Goal: Complete application form

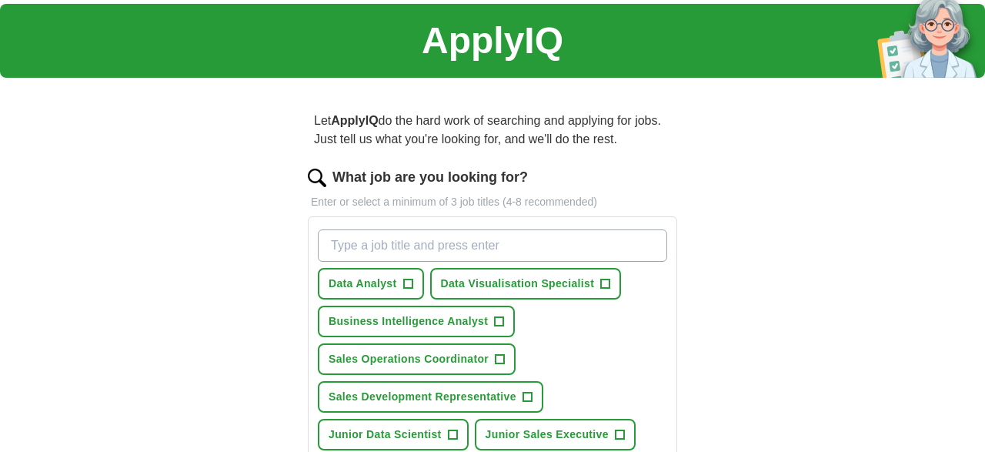
scroll to position [170, 0]
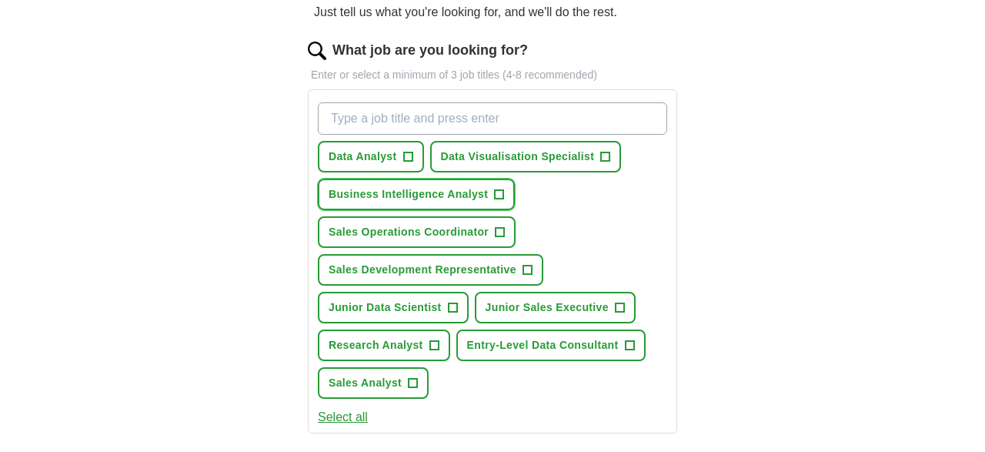
click at [499, 193] on span "+" at bounding box center [499, 195] width 9 height 12
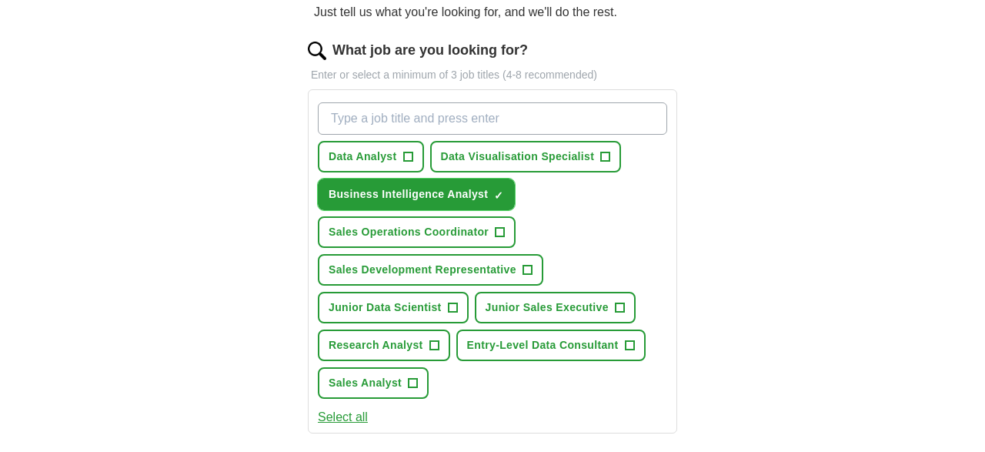
click at [0, 0] on span "×" at bounding box center [0, 0] width 0 height 0
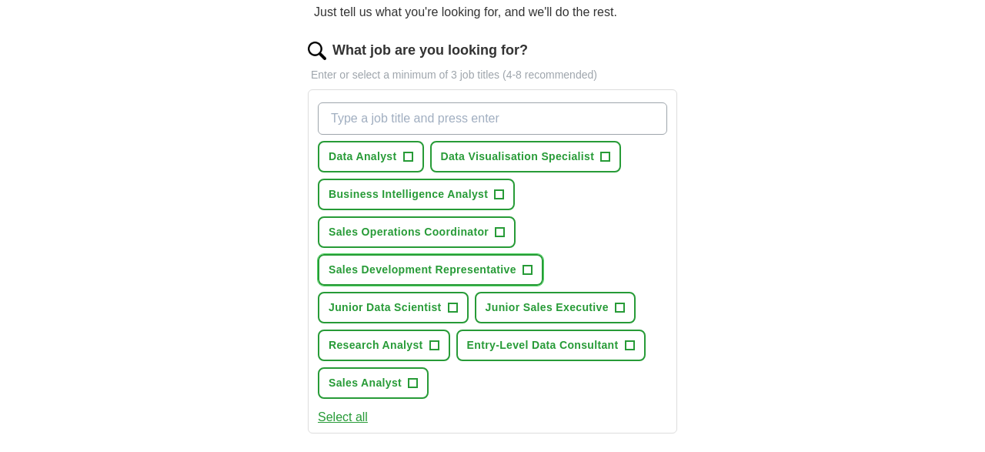
click at [493, 266] on span "Sales Development Representative" at bounding box center [423, 270] width 188 height 16
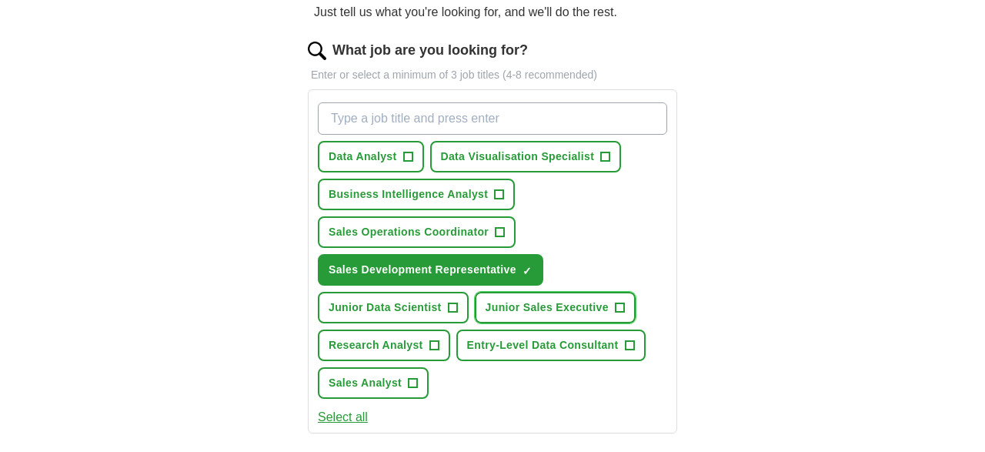
click at [608, 308] on span "Junior Sales Executive" at bounding box center [547, 307] width 123 height 16
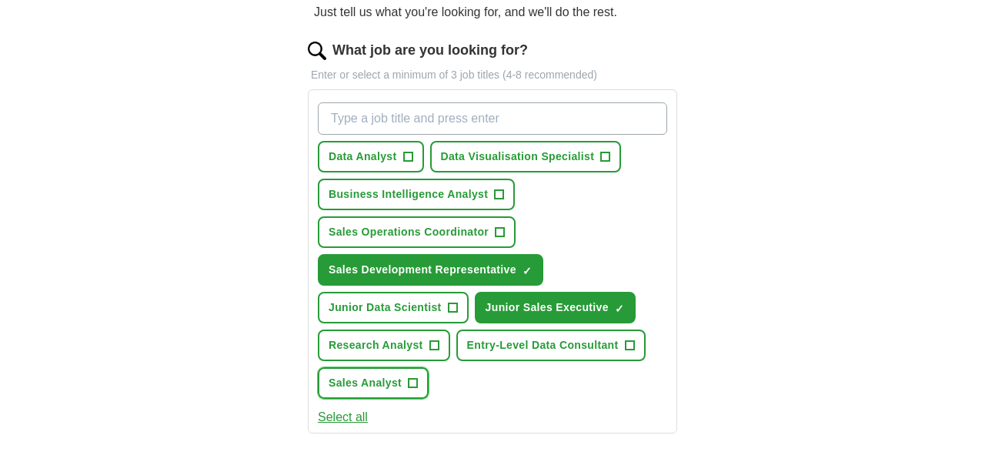
click at [409, 385] on span "+" at bounding box center [413, 383] width 9 height 12
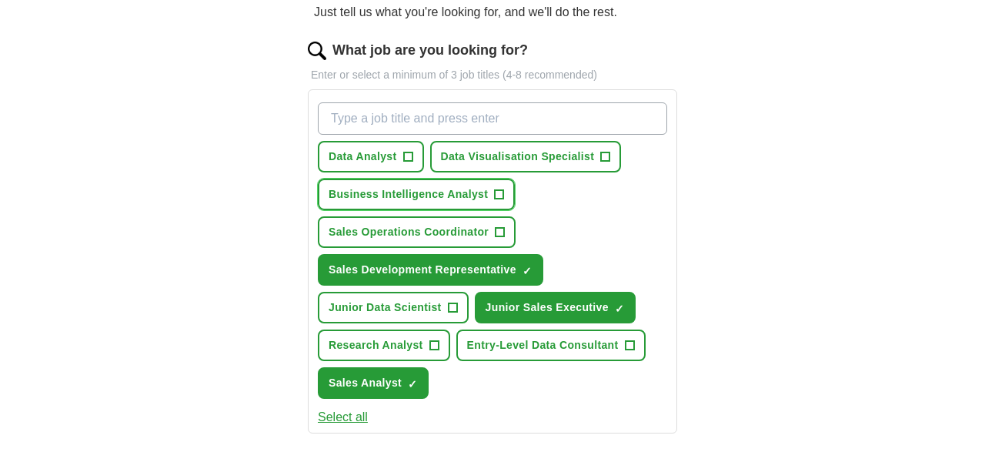
click at [460, 189] on span "Business Intelligence Analyst" at bounding box center [408, 194] width 159 height 16
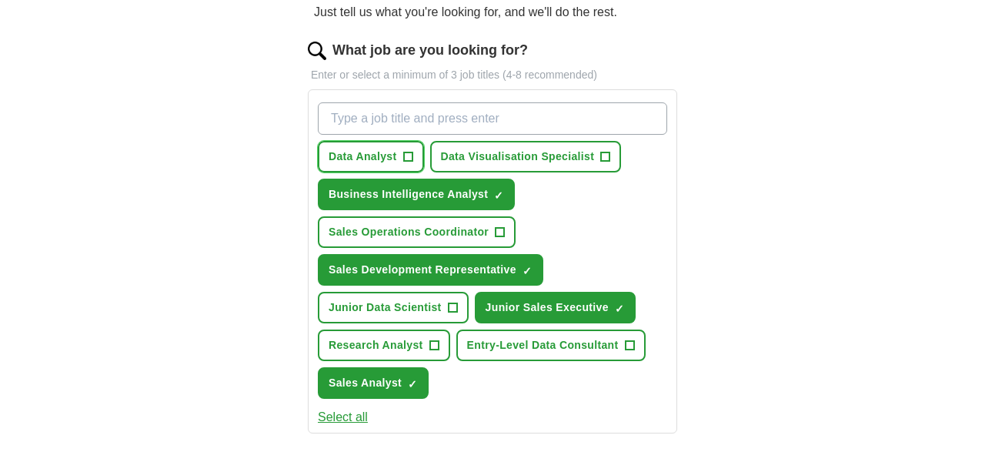
click at [404, 151] on span "+" at bounding box center [407, 157] width 9 height 12
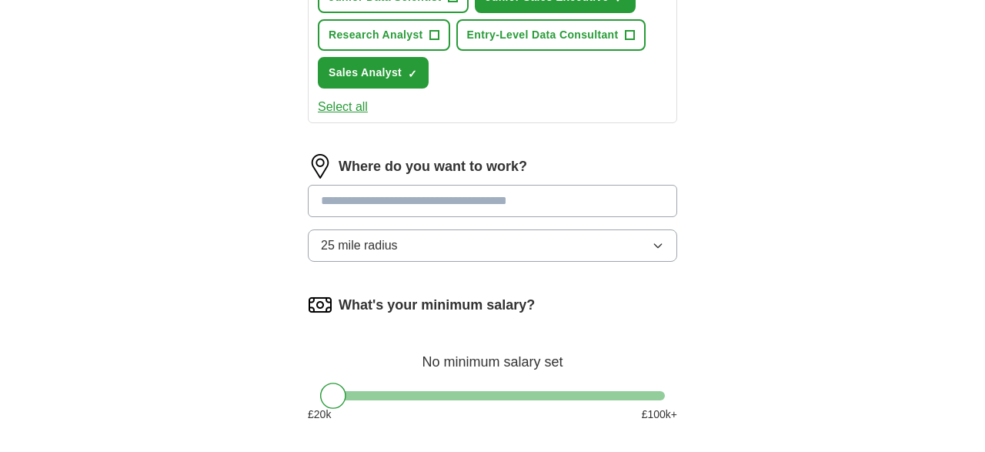
scroll to position [489, 0]
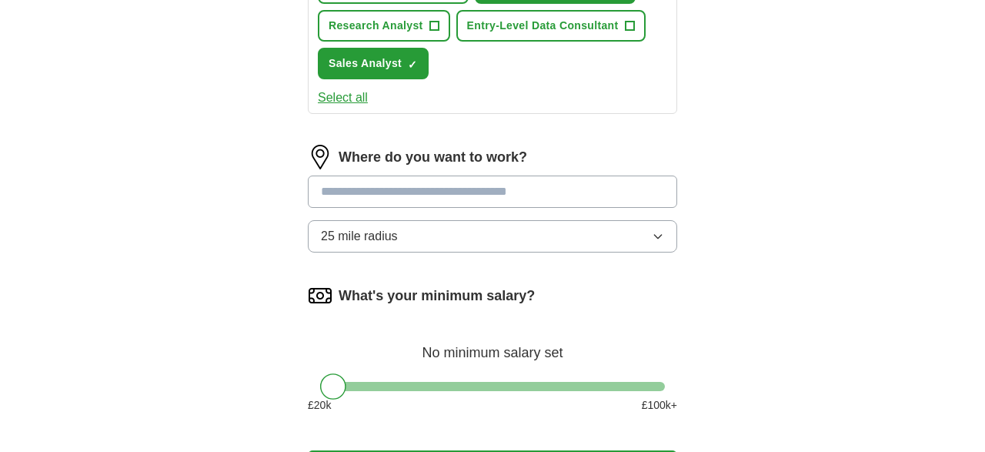
click at [556, 195] on input at bounding box center [492, 191] width 369 height 32
type input "***"
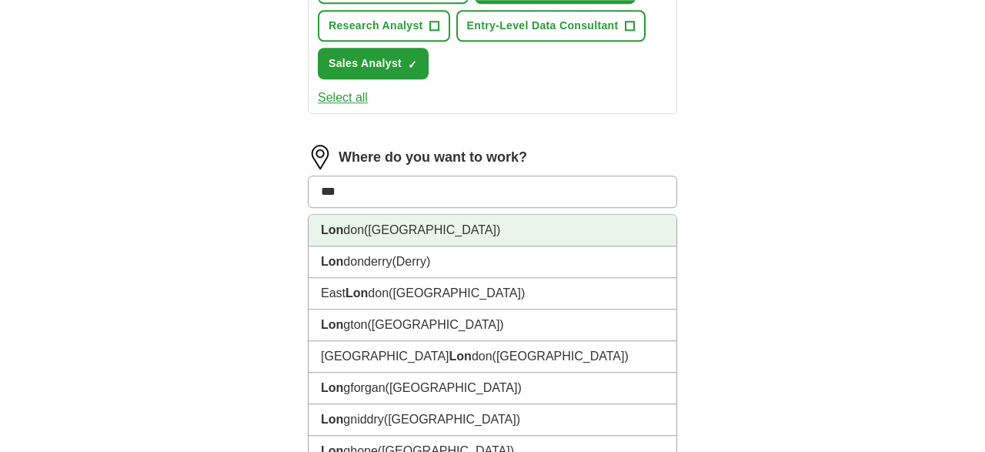
click at [524, 229] on li "Lon don ([GEOGRAPHIC_DATA])" at bounding box center [493, 231] width 368 height 32
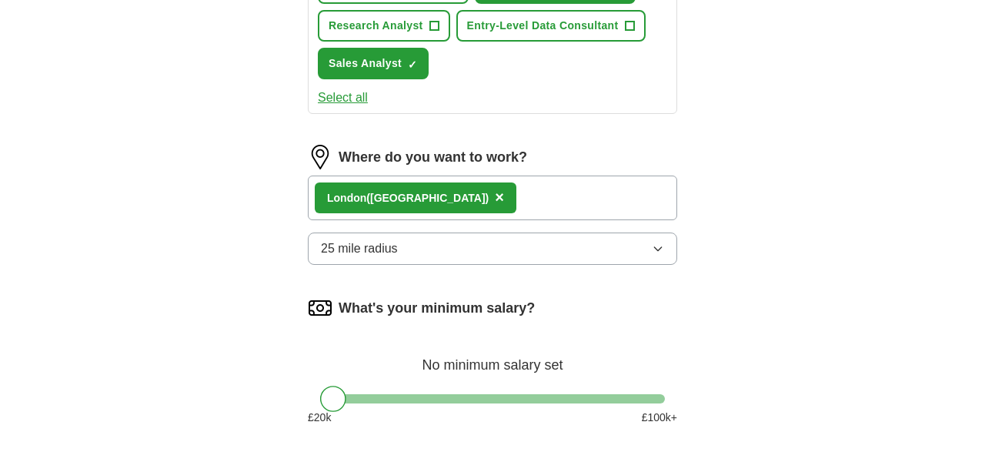
click at [540, 249] on button "25 mile radius" at bounding box center [492, 248] width 369 height 32
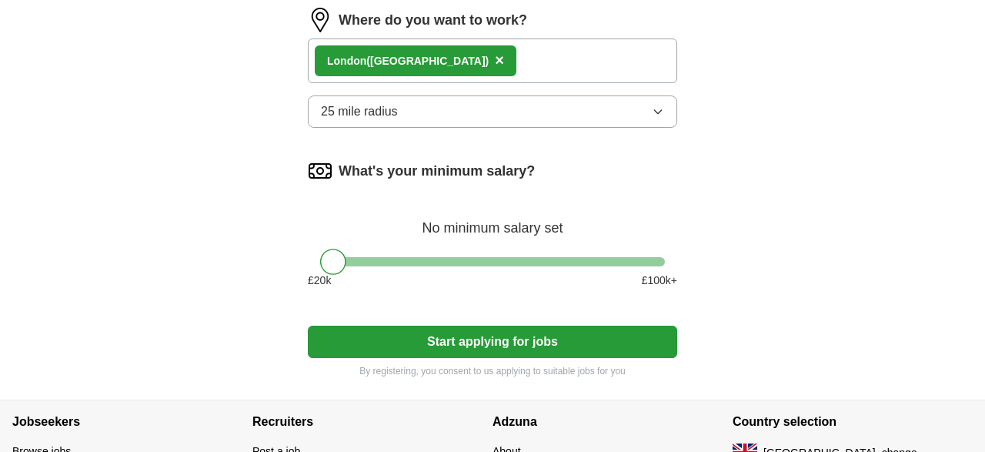
scroll to position [628, 0]
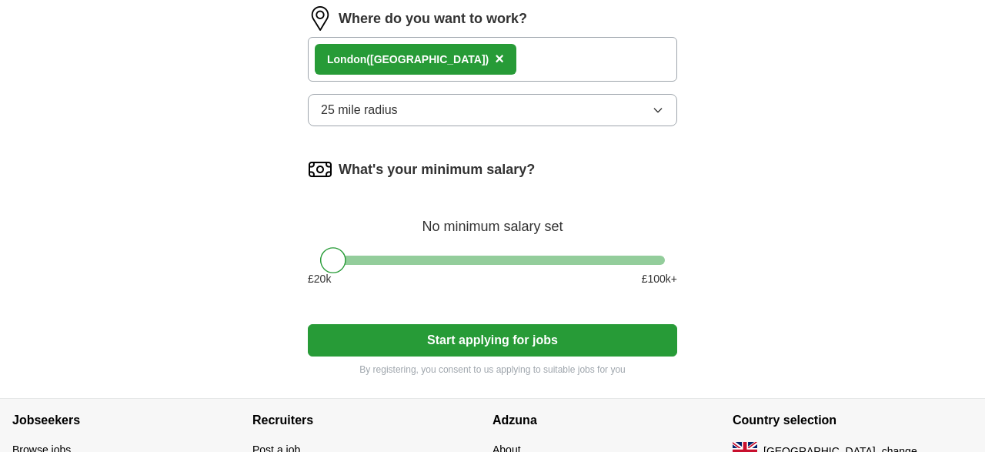
click at [649, 104] on button "25 mile radius" at bounding box center [492, 110] width 369 height 32
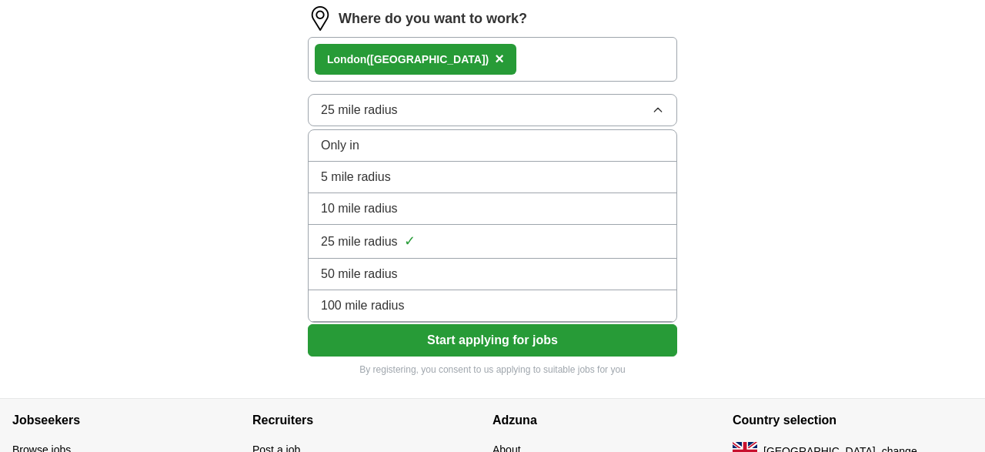
click at [473, 174] on div "5 mile radius" at bounding box center [492, 177] width 343 height 18
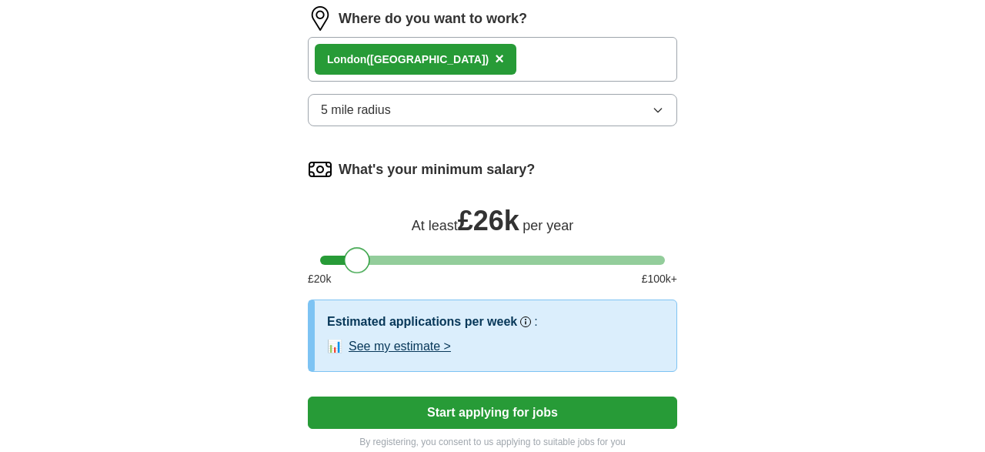
drag, startPoint x: 334, startPoint y: 258, endPoint x: 359, endPoint y: 258, distance: 24.6
click at [359, 258] on div at bounding box center [357, 260] width 26 height 26
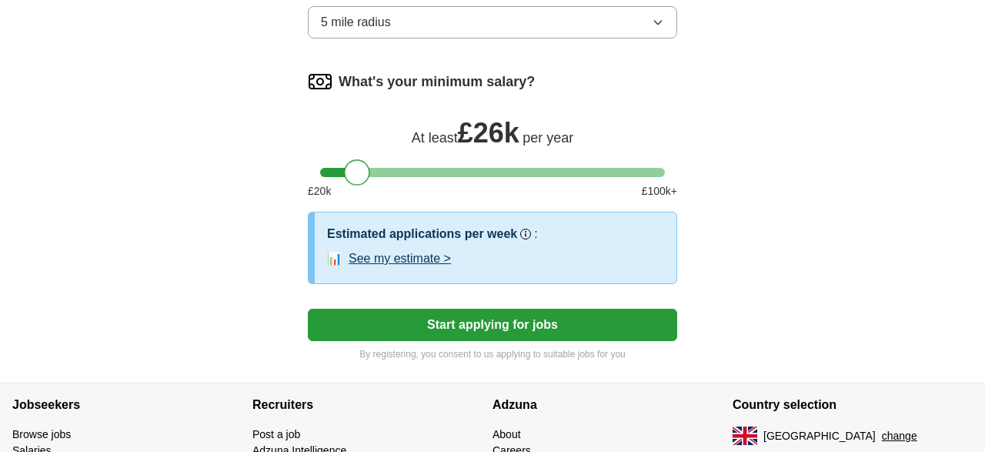
scroll to position [720, 0]
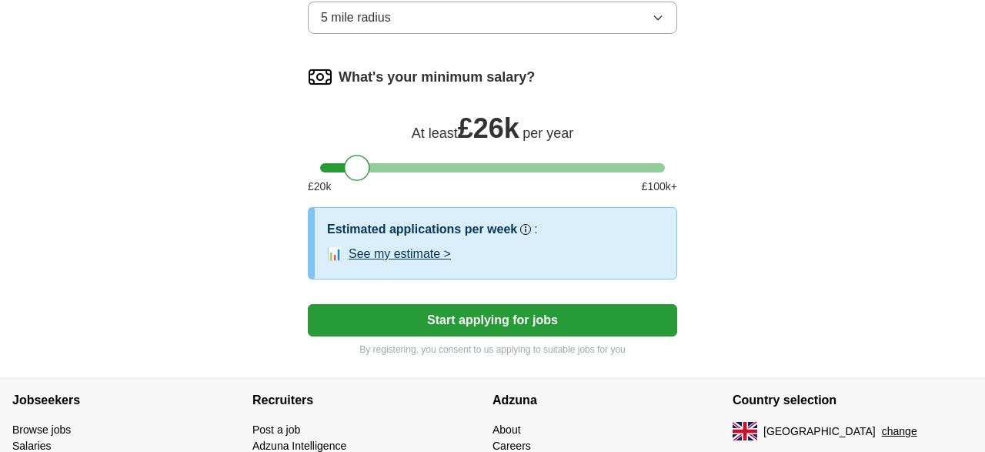
click at [419, 249] on button "See my estimate >" at bounding box center [400, 254] width 102 height 18
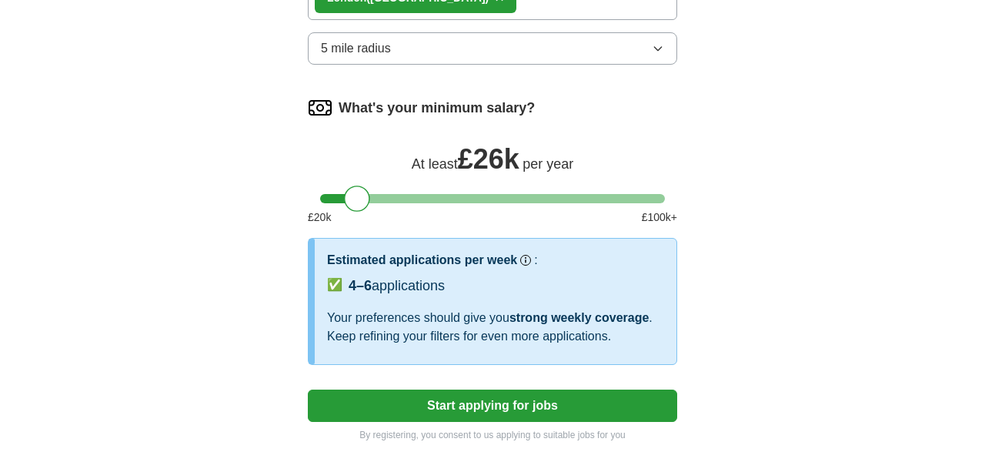
scroll to position [685, 0]
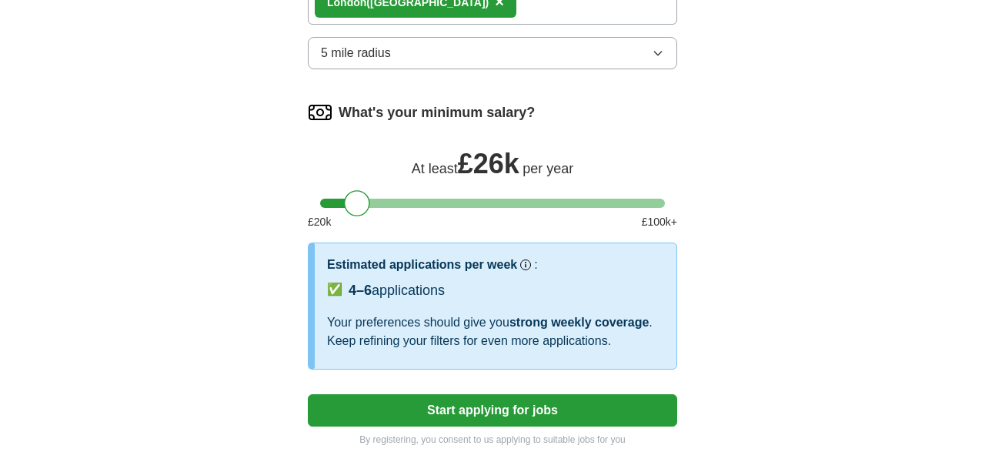
click at [617, 404] on button "Start applying for jobs" at bounding box center [492, 410] width 369 height 32
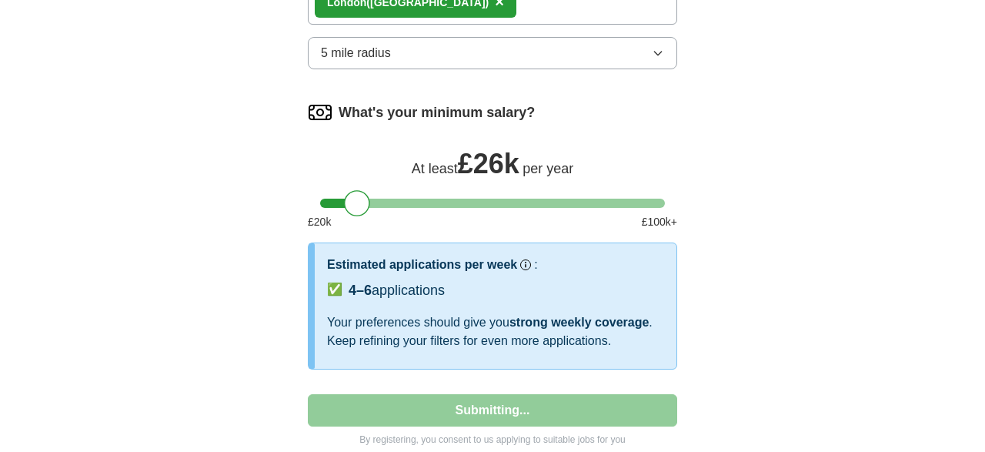
select select "**"
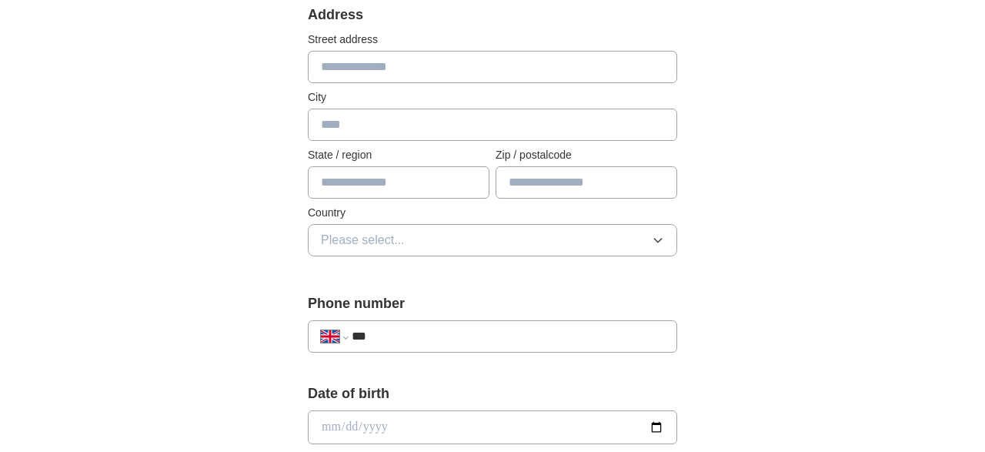
scroll to position [315, 0]
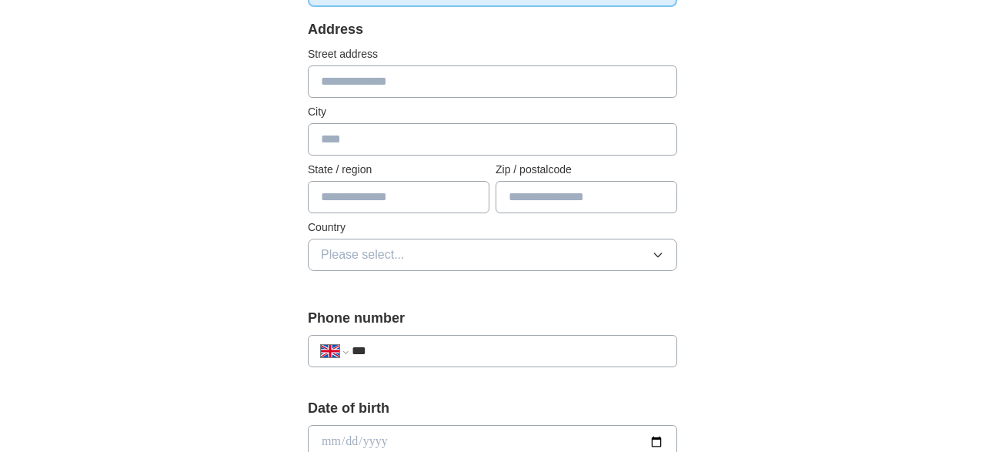
drag, startPoint x: 399, startPoint y: 103, endPoint x: 432, endPoint y: 85, distance: 37.2
click at [432, 85] on div "Address Street address City State / region Zip / postalcode Country Please sele…" at bounding box center [492, 154] width 369 height 270
click at [432, 85] on input "text" at bounding box center [492, 81] width 369 height 32
type input "**********"
click at [422, 133] on input "text" at bounding box center [492, 139] width 369 height 32
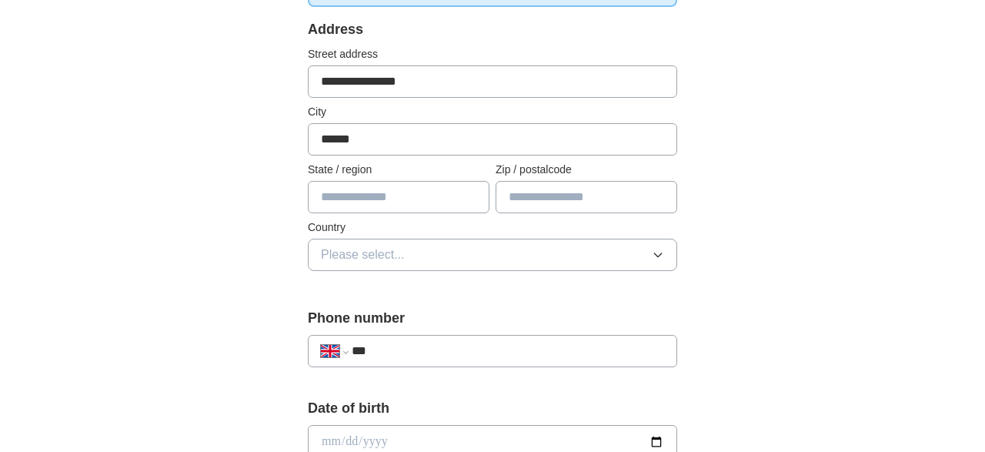
type input "******"
click at [435, 192] on input "text" at bounding box center [399, 197] width 182 height 32
type input "******"
click at [562, 202] on input "text" at bounding box center [587, 197] width 182 height 32
type input "*******"
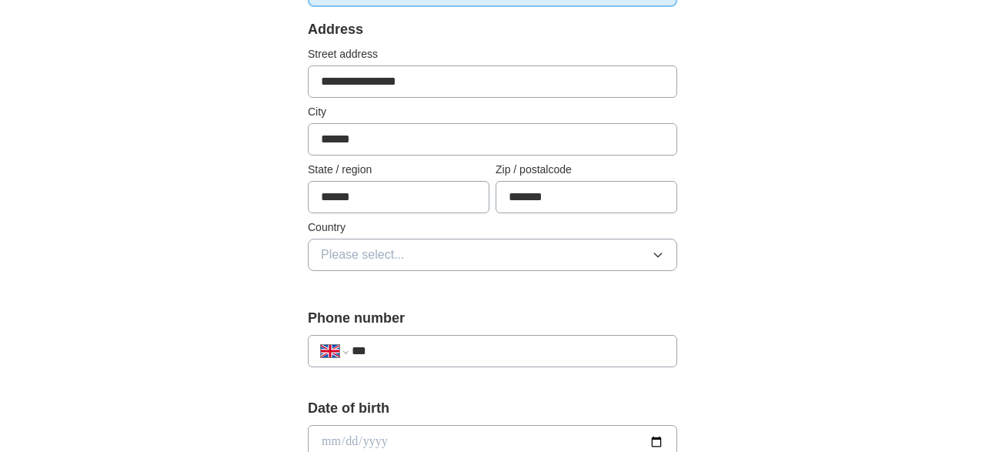
click at [532, 257] on button "Please select..." at bounding box center [492, 255] width 369 height 32
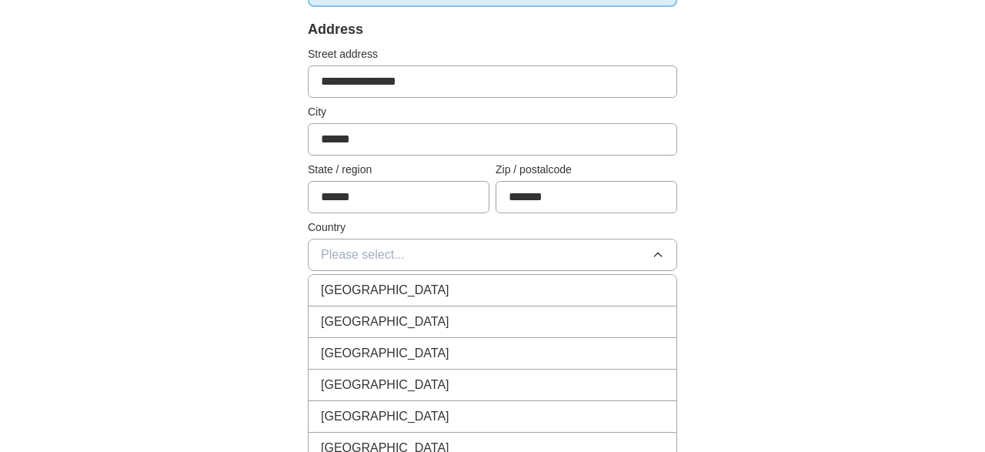
click at [467, 283] on div "[GEOGRAPHIC_DATA]" at bounding box center [492, 290] width 343 height 18
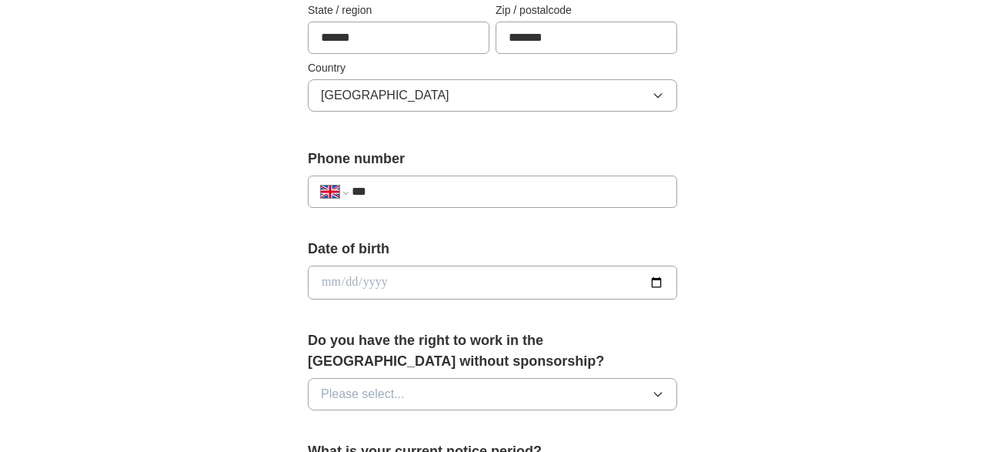
scroll to position [496, 0]
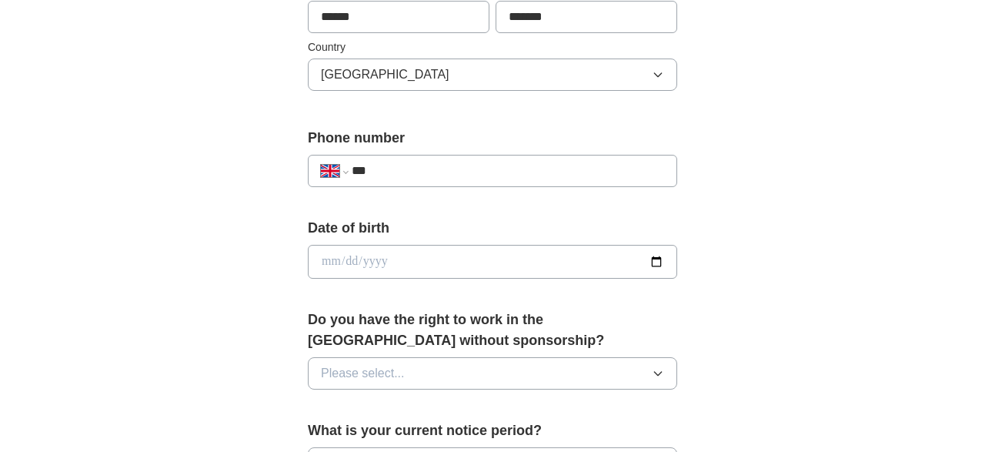
click at [522, 173] on input "***" at bounding box center [508, 171] width 312 height 18
type input "**********"
click at [515, 259] on input "date" at bounding box center [492, 262] width 369 height 34
type input "**********"
click at [622, 370] on button "Please select..." at bounding box center [492, 373] width 369 height 32
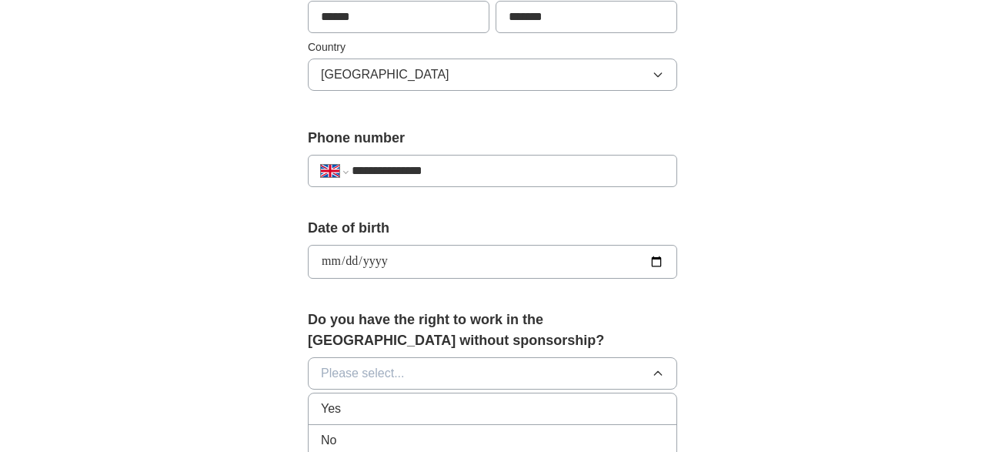
click at [495, 399] on div "Yes" at bounding box center [492, 408] width 343 height 18
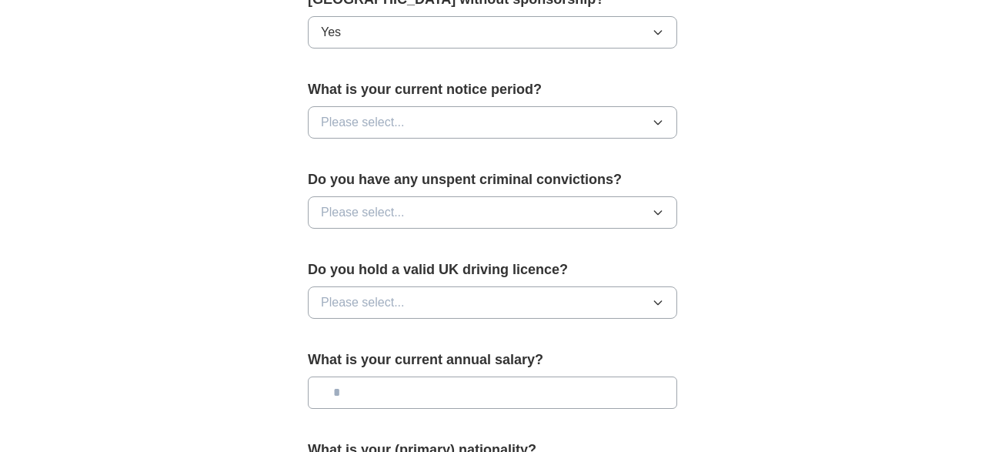
scroll to position [859, 0]
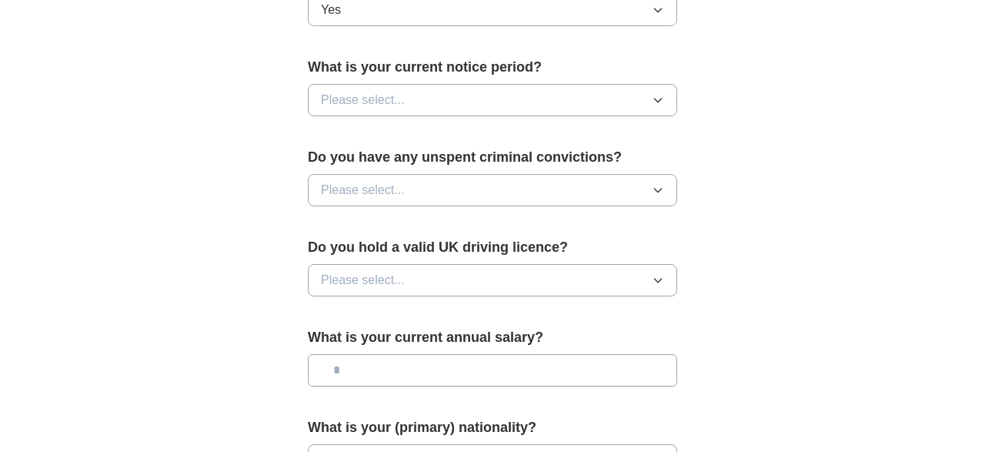
click at [655, 99] on icon "button" at bounding box center [658, 100] width 12 height 12
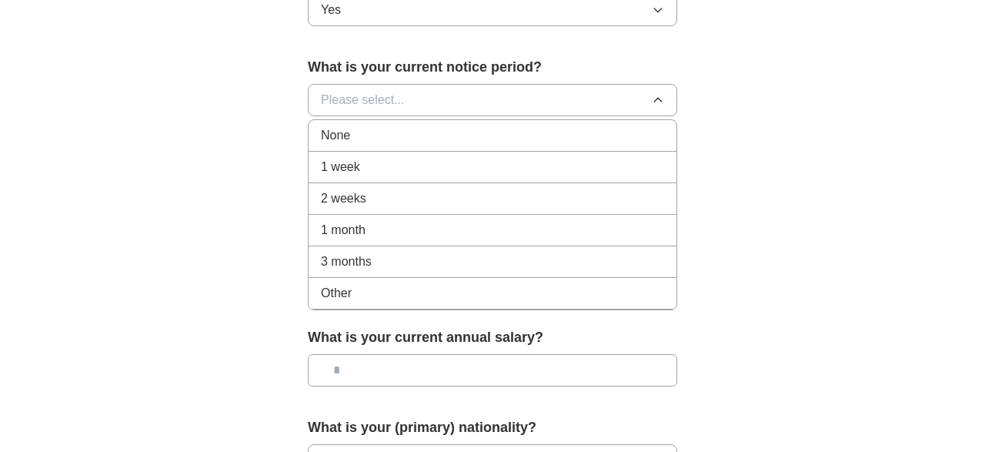
click at [539, 138] on div "None" at bounding box center [492, 135] width 343 height 18
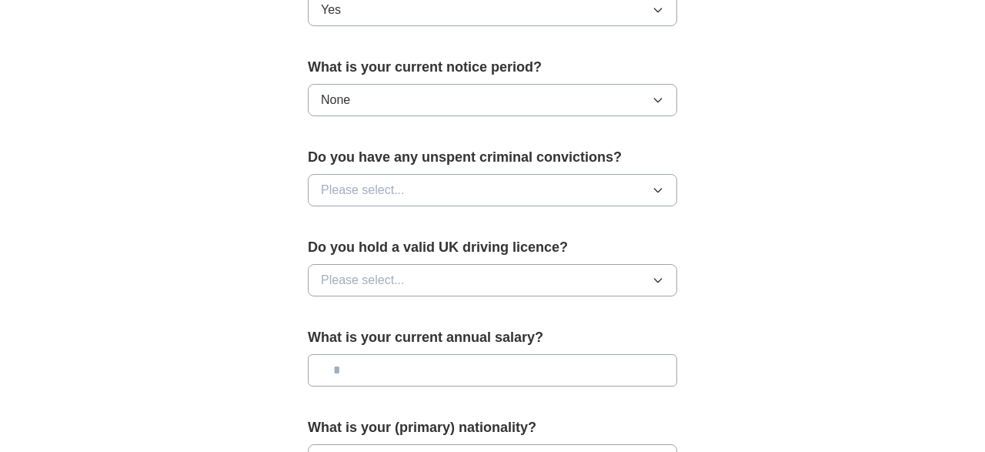
click at [479, 174] on button "Please select..." at bounding box center [492, 190] width 369 height 32
click at [406, 255] on div "No" at bounding box center [492, 257] width 343 height 18
click at [464, 279] on button "Please select..." at bounding box center [492, 280] width 369 height 32
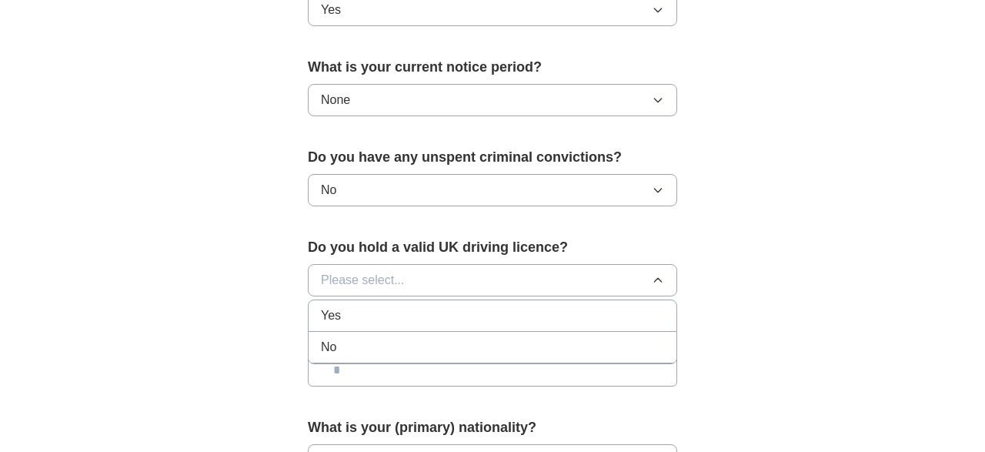
click at [402, 312] on div "Yes" at bounding box center [492, 315] width 343 height 18
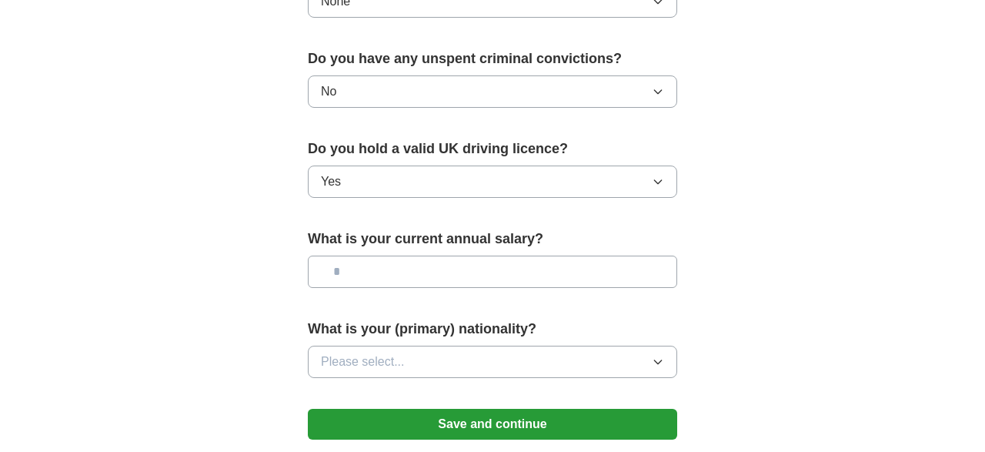
scroll to position [952, 0]
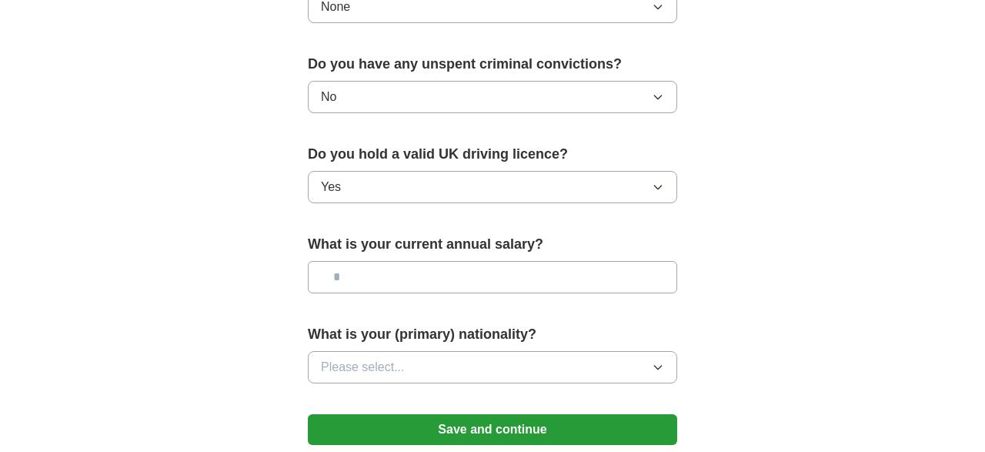
click at [600, 360] on button "Please select..." at bounding box center [492, 367] width 369 height 32
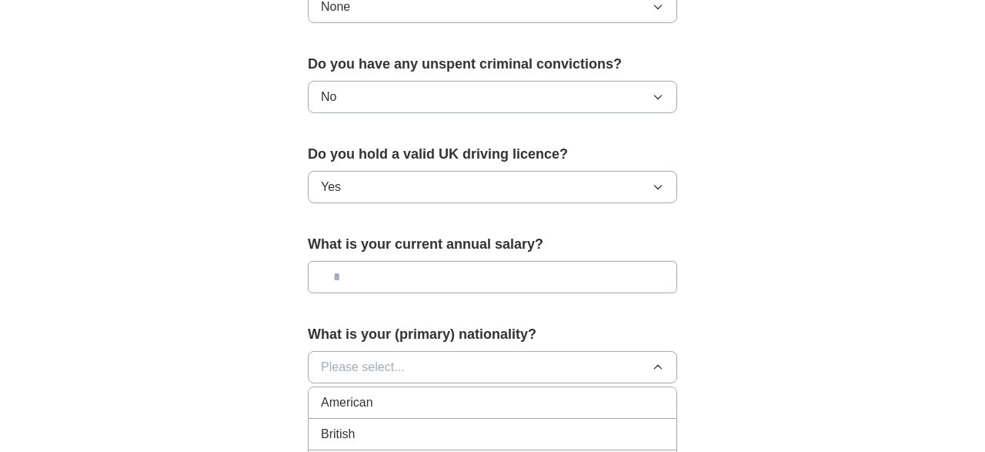
click at [498, 429] on div "British" at bounding box center [492, 434] width 343 height 18
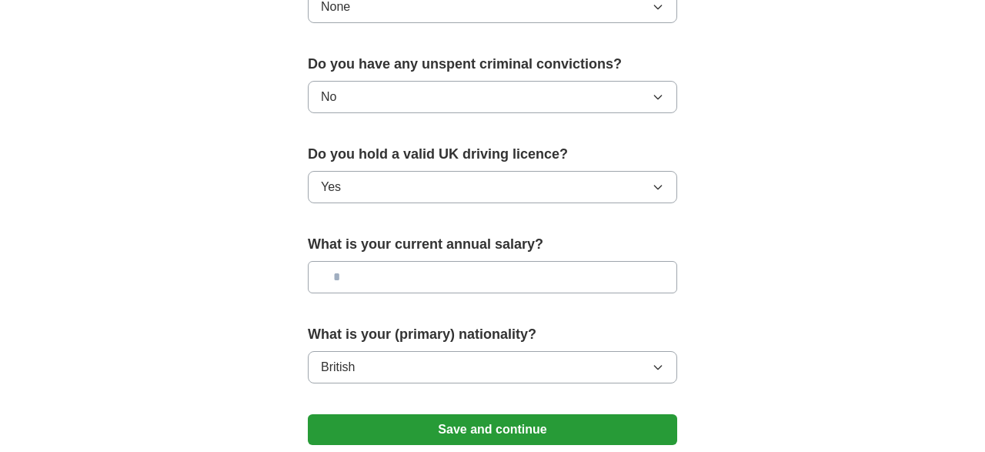
click at [507, 281] on input "text" at bounding box center [492, 277] width 369 height 32
type input "**"
click at [546, 418] on button "Save and continue" at bounding box center [492, 429] width 369 height 31
